Goal: Transaction & Acquisition: Purchase product/service

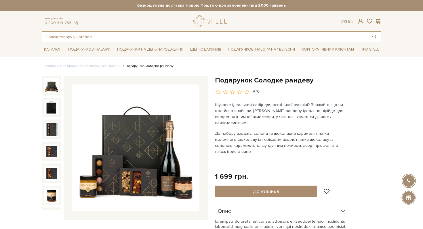
click at [68, 37] on input "text" at bounding box center [205, 37] width 326 height 10
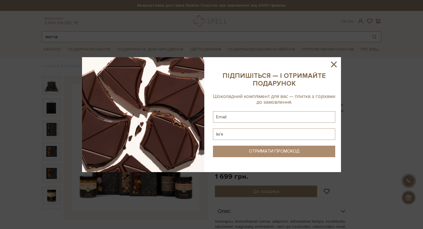
type input "матча"
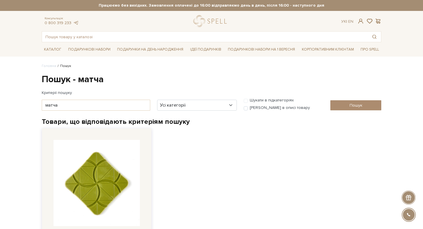
click at [68, 215] on img at bounding box center [97, 183] width 86 height 86
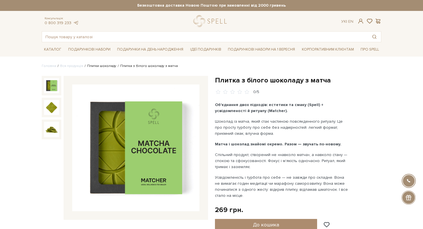
click at [100, 64] on link "Плитки шоколаду" at bounding box center [101, 66] width 29 height 4
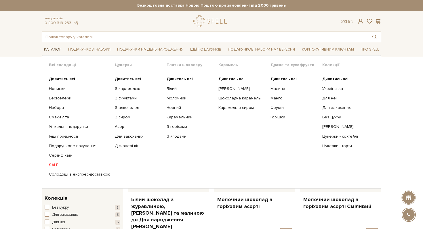
click at [48, 48] on link "Каталог" at bounding box center [53, 49] width 22 height 9
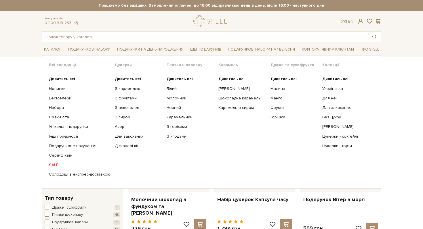
click at [48, 49] on link "Каталог" at bounding box center [53, 49] width 22 height 9
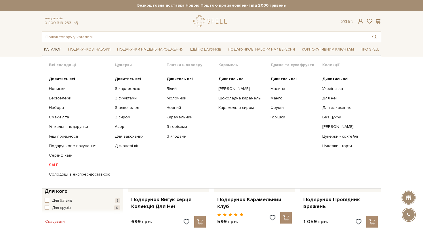
click at [54, 48] on link "Каталог" at bounding box center [53, 49] width 22 height 9
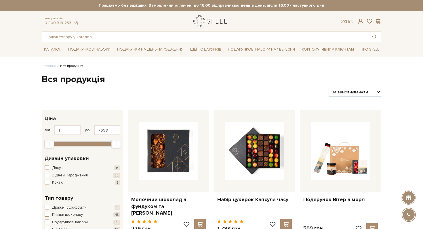
click at [197, 21] on link "logo" at bounding box center [211, 21] width 36 height 12
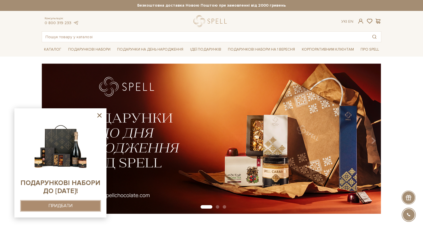
click at [60, 204] on div "ПРИДБАТИ" at bounding box center [61, 206] width 24 height 5
